Goal: Go to known website: Go to known website

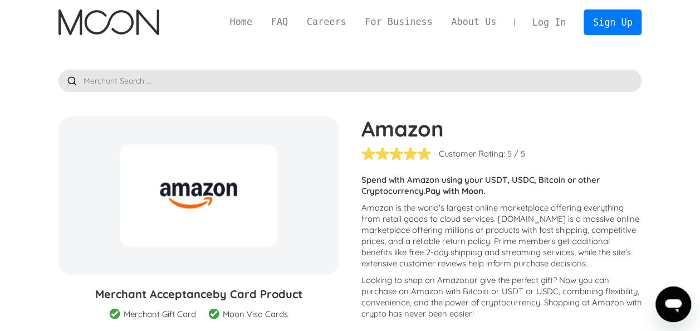
scroll to position [289, 0]
